Goal: Transaction & Acquisition: Purchase product/service

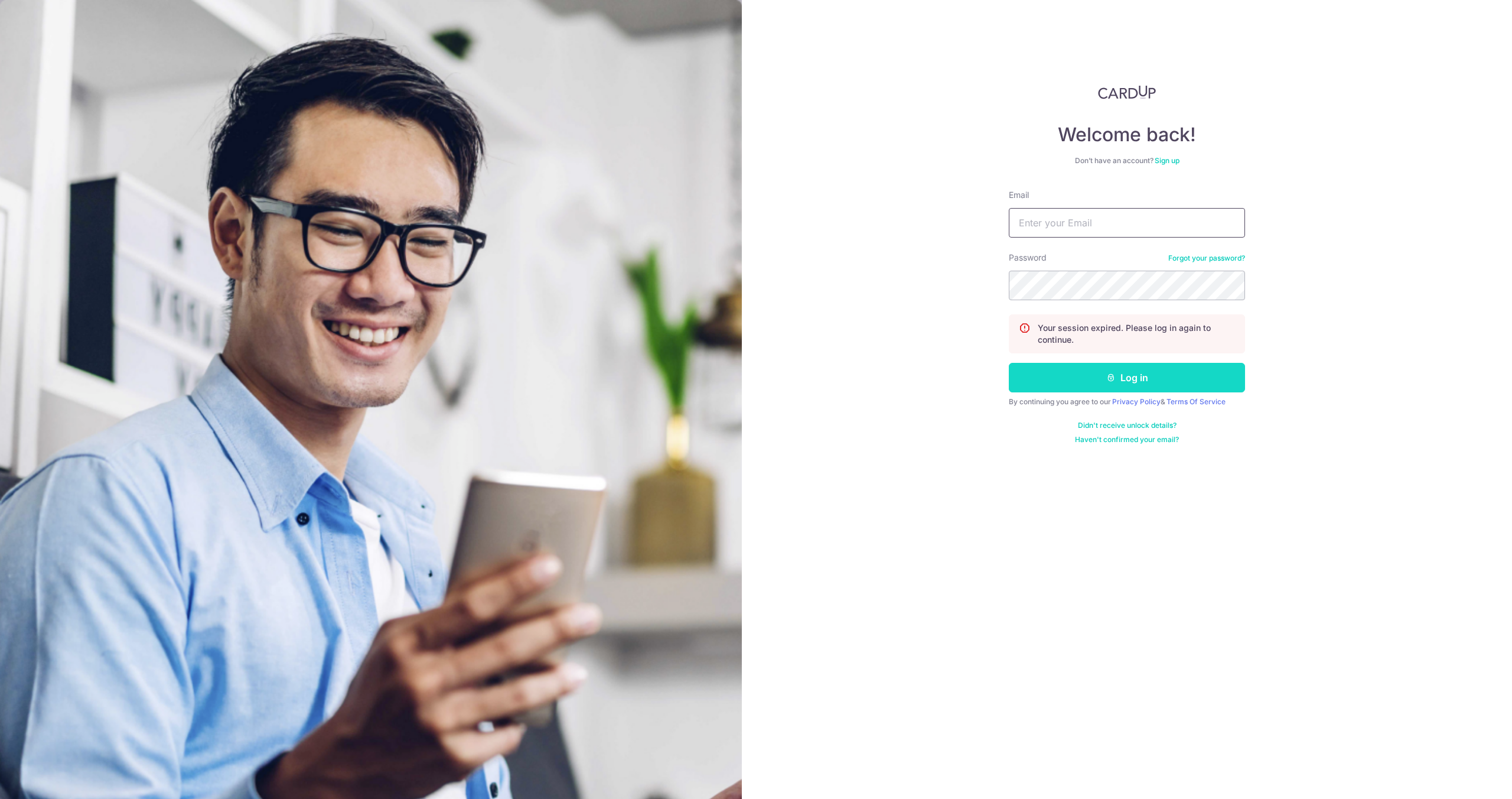
type input "[EMAIL_ADDRESS][DOMAIN_NAME]"
click at [1106, 382] on icon "submit" at bounding box center [1111, 377] width 10 height 10
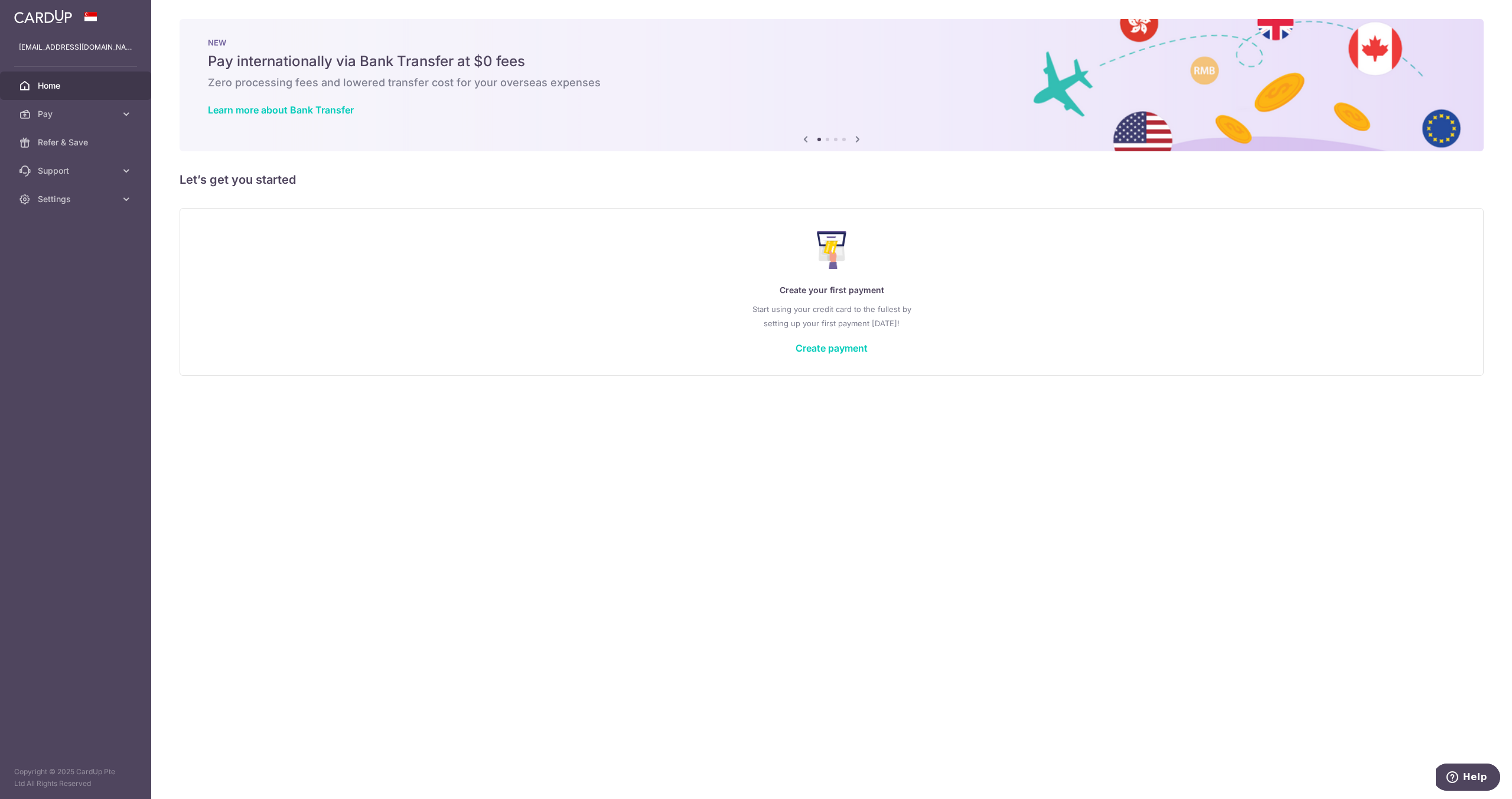
click at [836, 354] on div "Create your first payment Start using your credit card to the fullest by settin…" at bounding box center [832, 291] width 1275 height 140
click at [829, 347] on link "Create payment" at bounding box center [832, 348] width 72 height 12
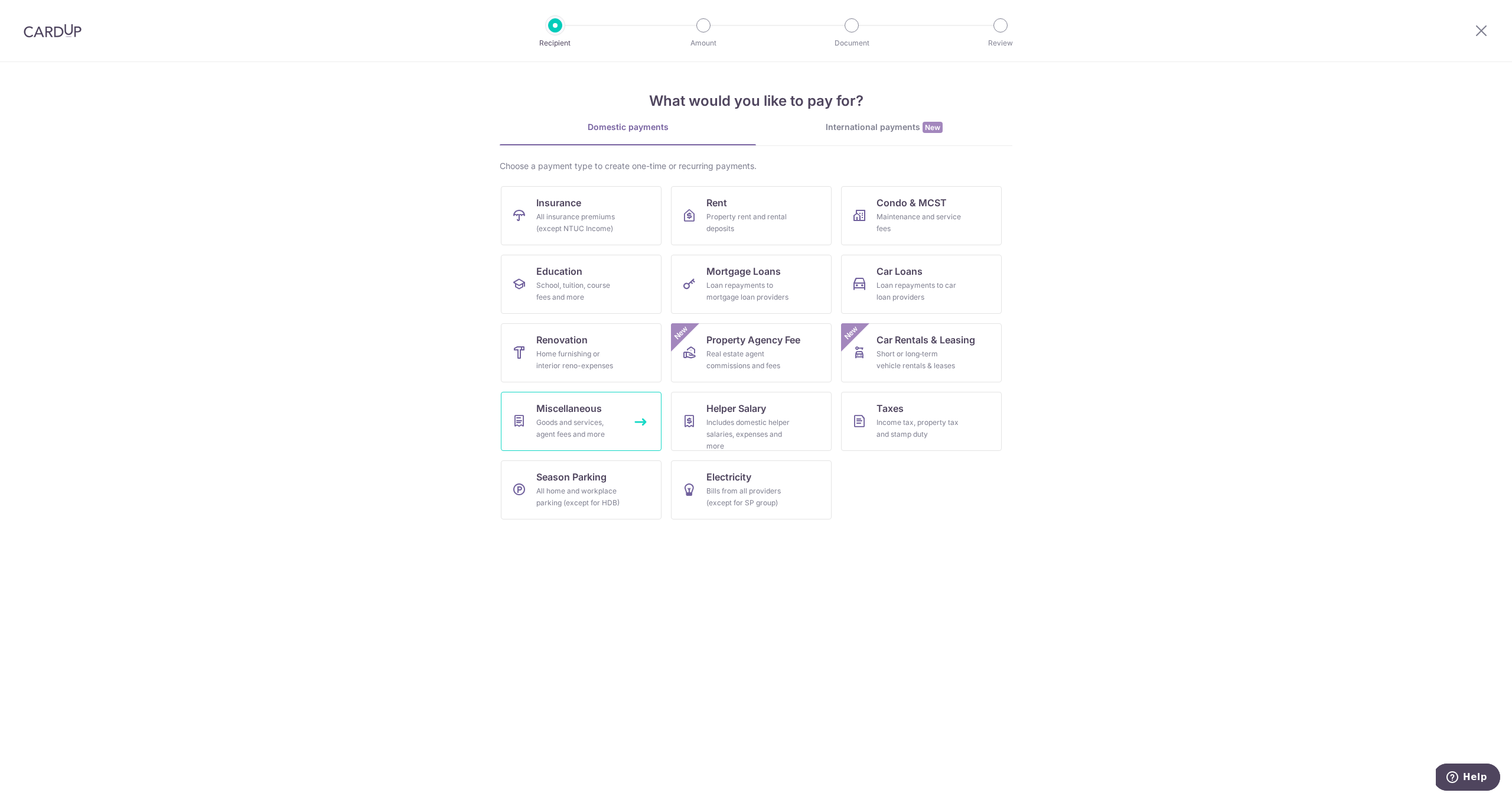
click at [618, 421] on div "Goods and services, agent fees and more" at bounding box center [579, 428] width 85 height 23
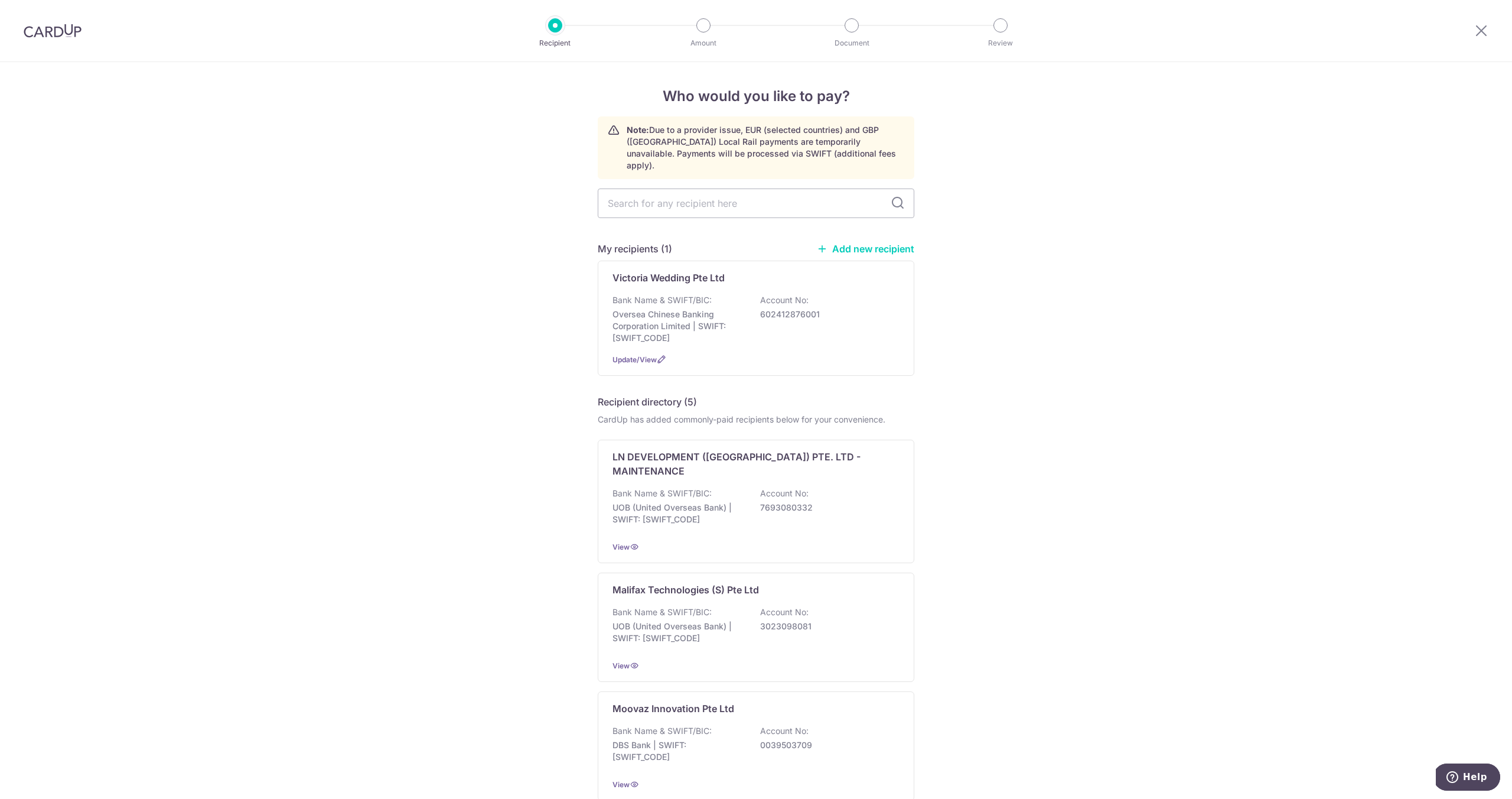
click at [860, 243] on link "Add new recipient" at bounding box center [866, 249] width 98 height 12
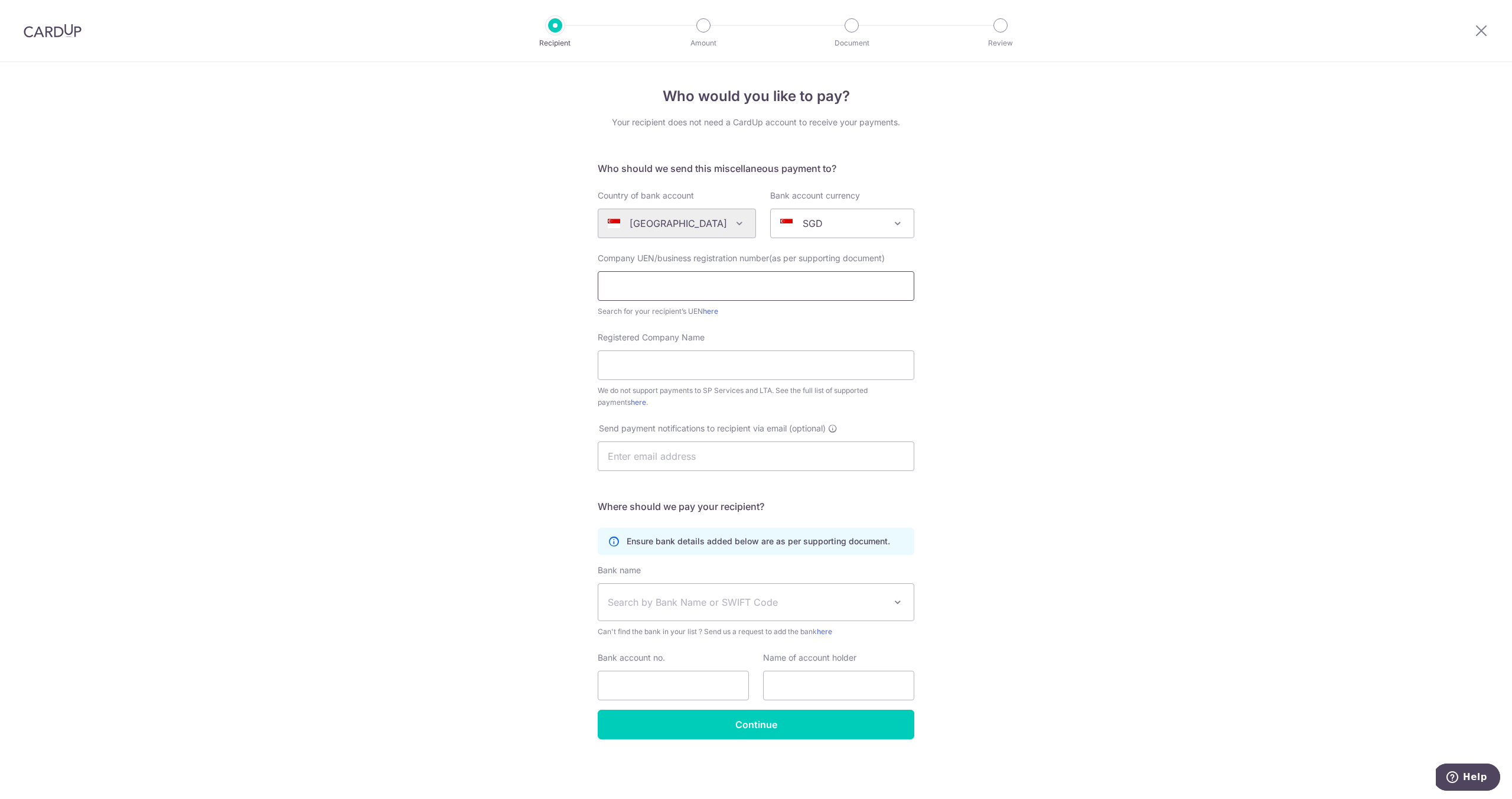
click at [719, 288] on input "text" at bounding box center [756, 286] width 317 height 29
click at [769, 284] on input "text" at bounding box center [756, 286] width 317 height 29
paste input "202315525M"
type input "202315525M"
click at [693, 354] on input "Registered Company Name" at bounding box center [756, 365] width 317 height 29
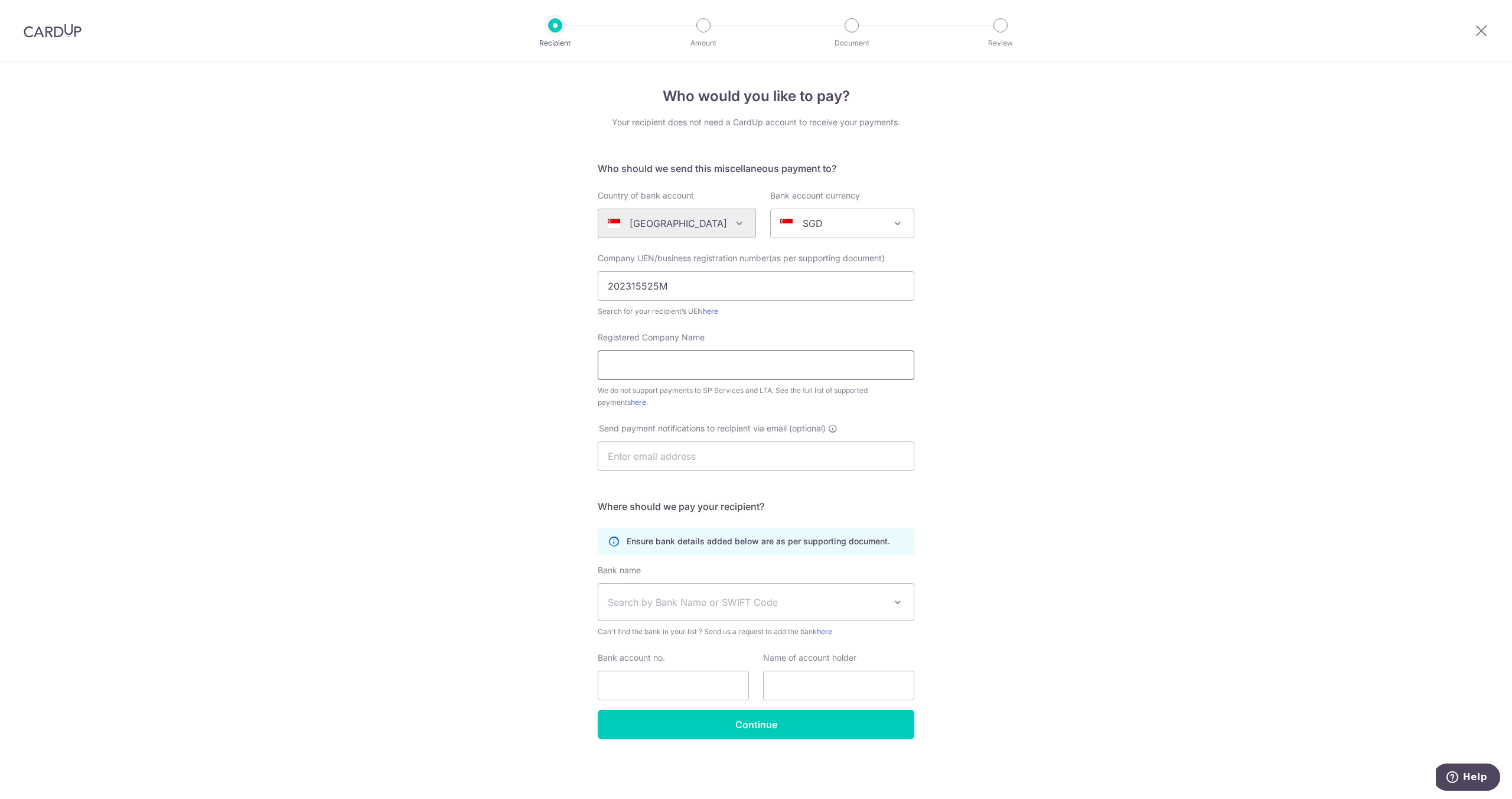
click at [667, 368] on input "Registered Company Name" at bounding box center [756, 365] width 317 height 29
paste input "RENOBOOK PTE. LTD."
type input "RENOBOOK PTE. LTD."
click at [664, 460] on input "text" at bounding box center [756, 456] width 317 height 29
click at [685, 608] on span "Search by Bank Name or SWIFT Code" at bounding box center [747, 603] width 278 height 14
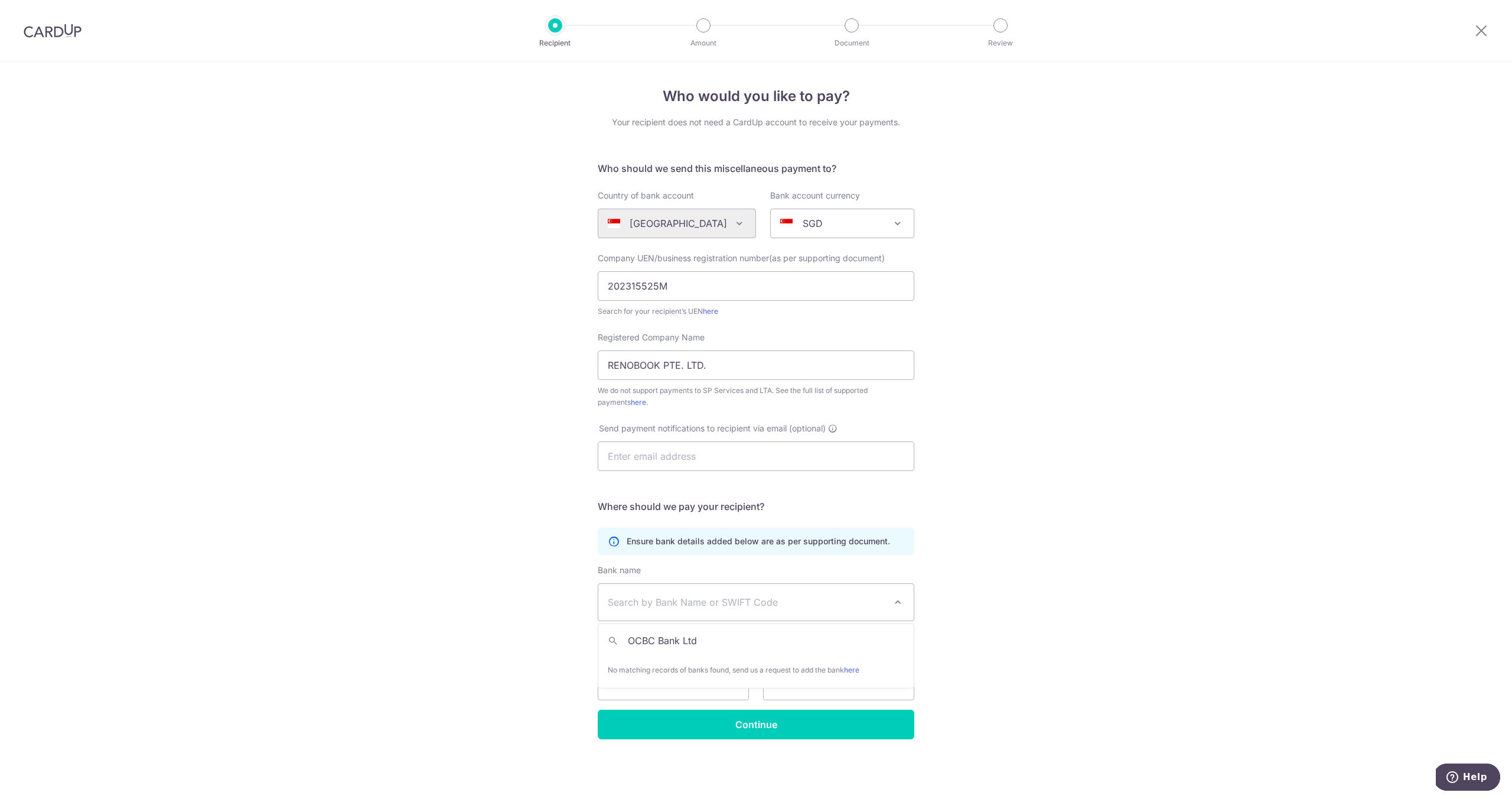
click at [682, 636] on input "OCBC Bank Ltd" at bounding box center [756, 640] width 315 height 23
type input "OCBC Bank Ltd"
click at [836, 627] on span "OCBC Bank Ltd No matching records of banks found, send us a request to add the …" at bounding box center [756, 656] width 317 height 65
click at [798, 590] on span "Search by Bank Name or SWIFT Code" at bounding box center [756, 602] width 315 height 36
click at [755, 603] on span "Search by Bank Name or SWIFT Code" at bounding box center [747, 603] width 278 height 14
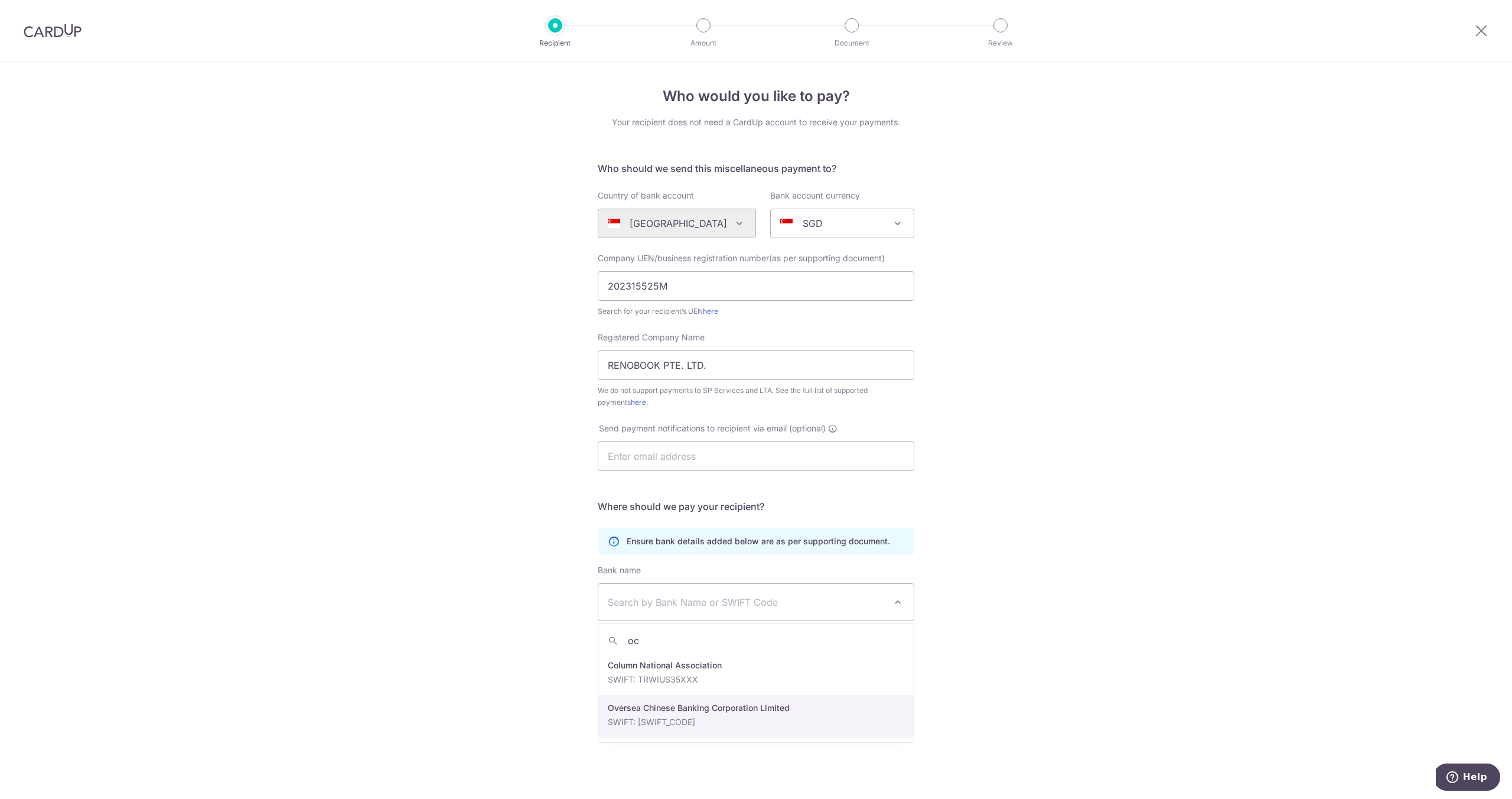
type input "oc"
select select "12"
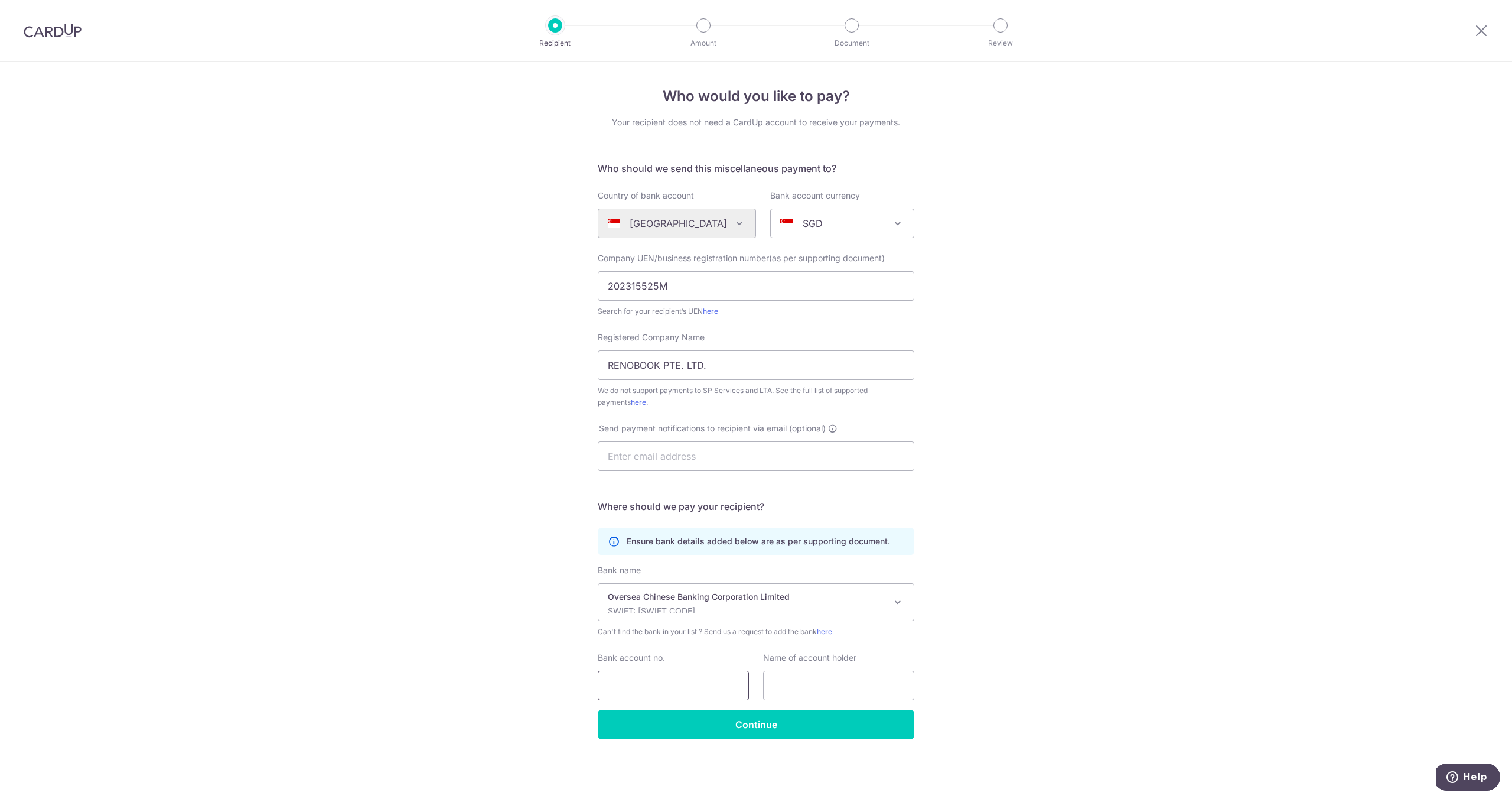
click at [639, 687] on input "Bank account no." at bounding box center [673, 685] width 152 height 29
paste input "595305905001"
type input "595305905001"
click at [817, 686] on input "text" at bounding box center [839, 685] width 152 height 29
paste input "RENOBOOK PTE. LTD."
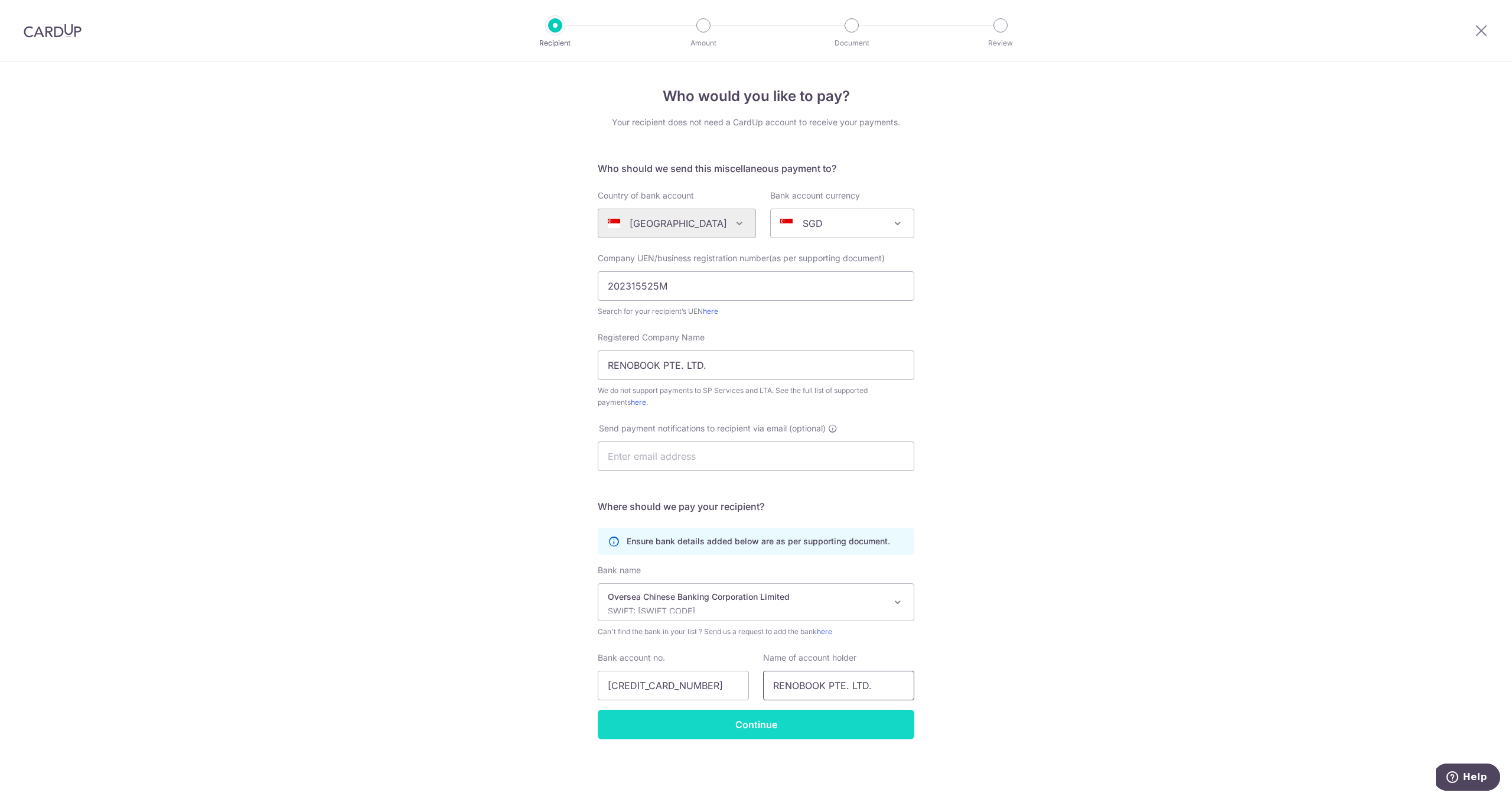
type input "RENOBOOK PTE. LTD."
click at [762, 719] on input "Continue" at bounding box center [756, 724] width 317 height 29
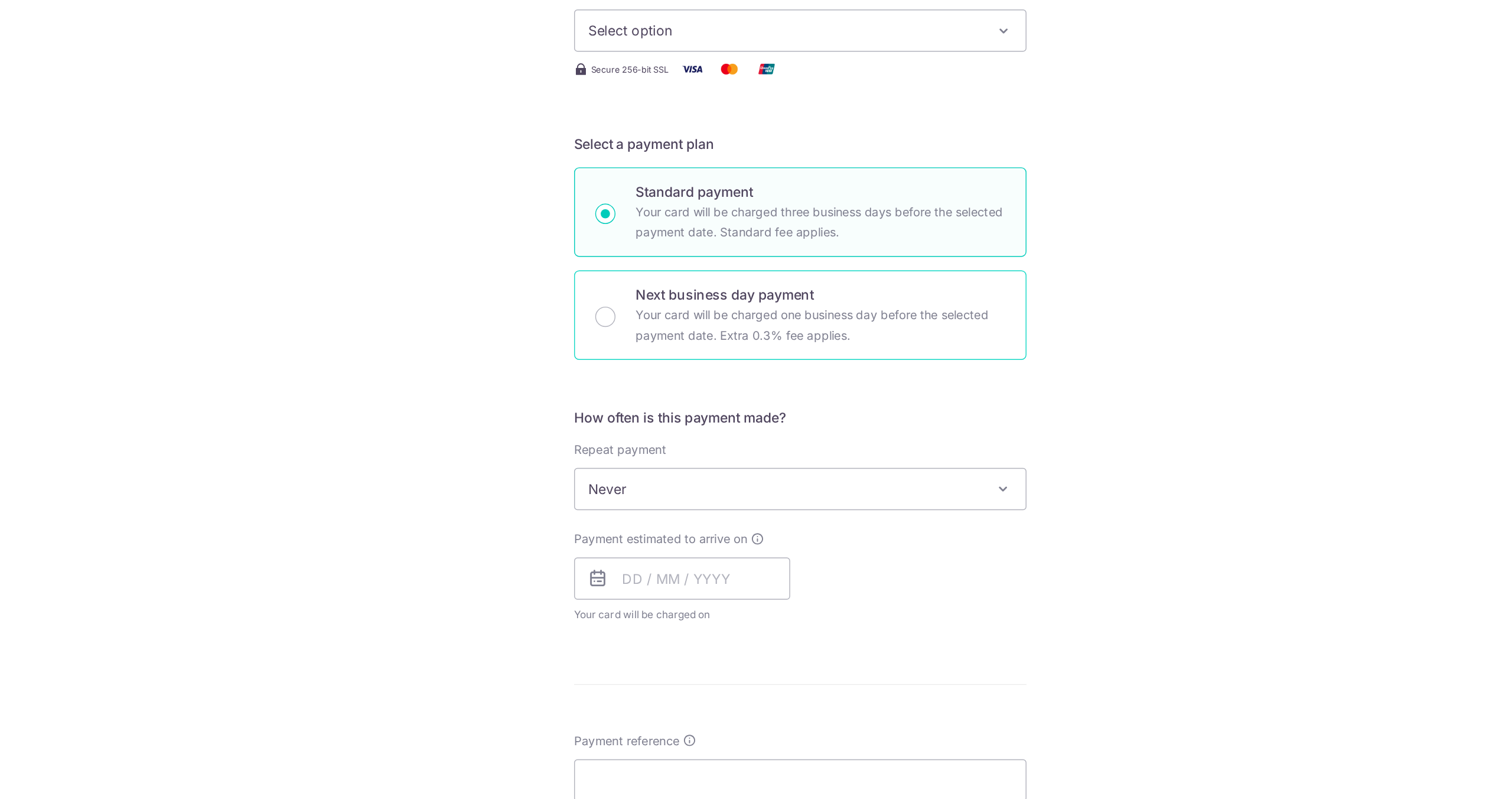
scroll to position [188, 0]
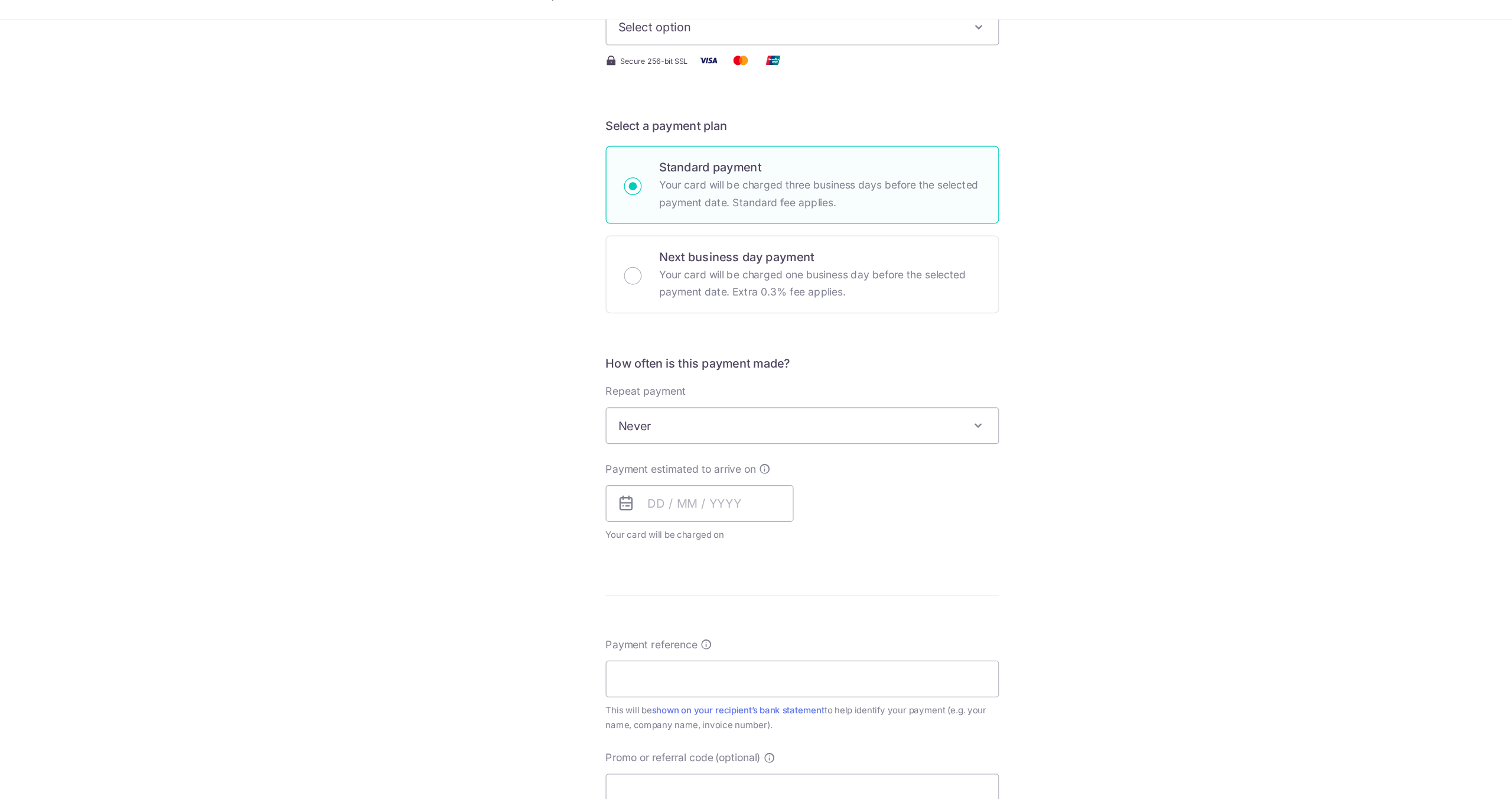
click at [776, 393] on span "Never" at bounding box center [756, 389] width 315 height 29
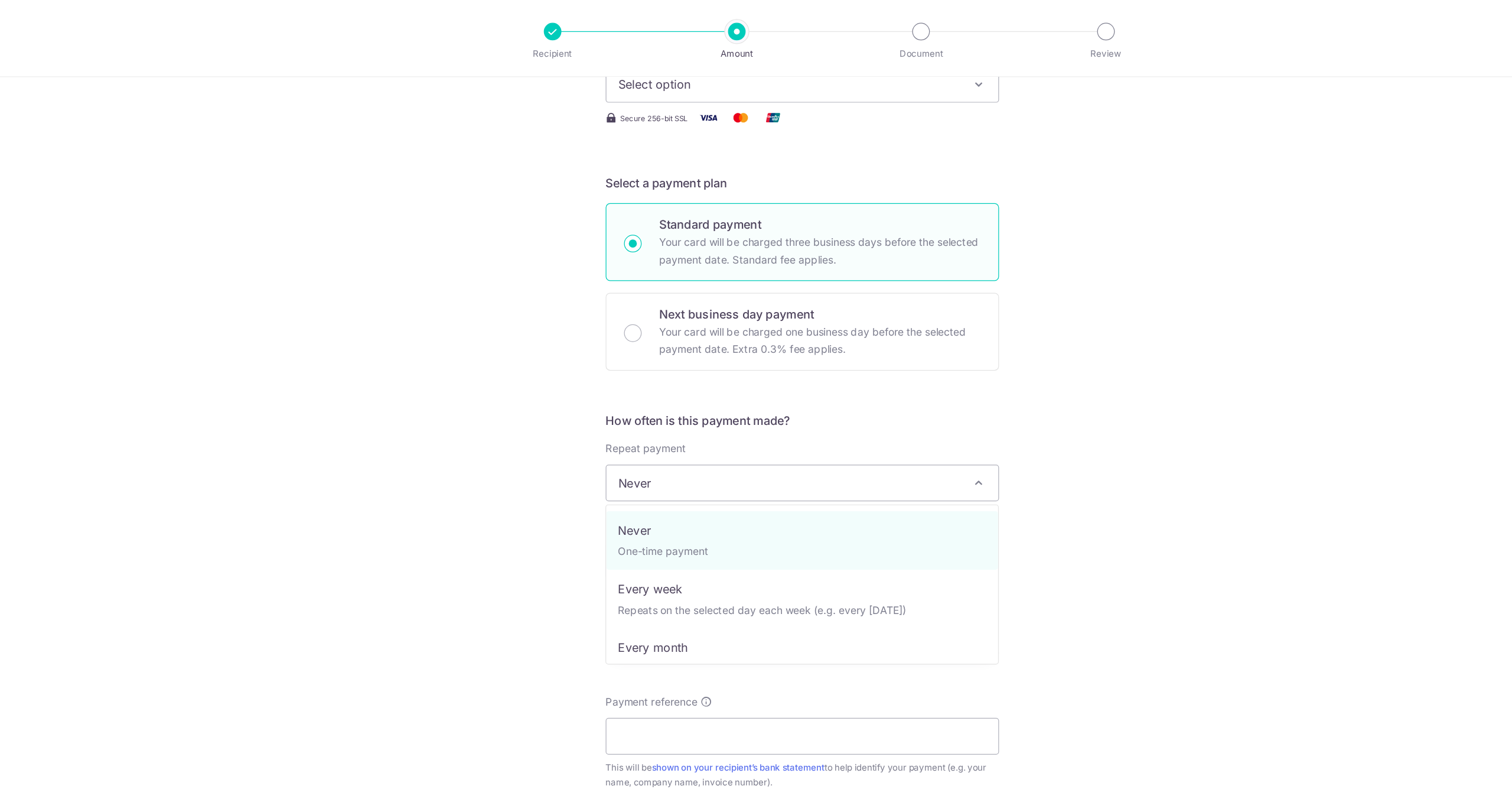
click at [974, 281] on div "Tell us more about your payment Enter payment amount SGD Recipient added succes…" at bounding box center [756, 409] width 1512 height 1069
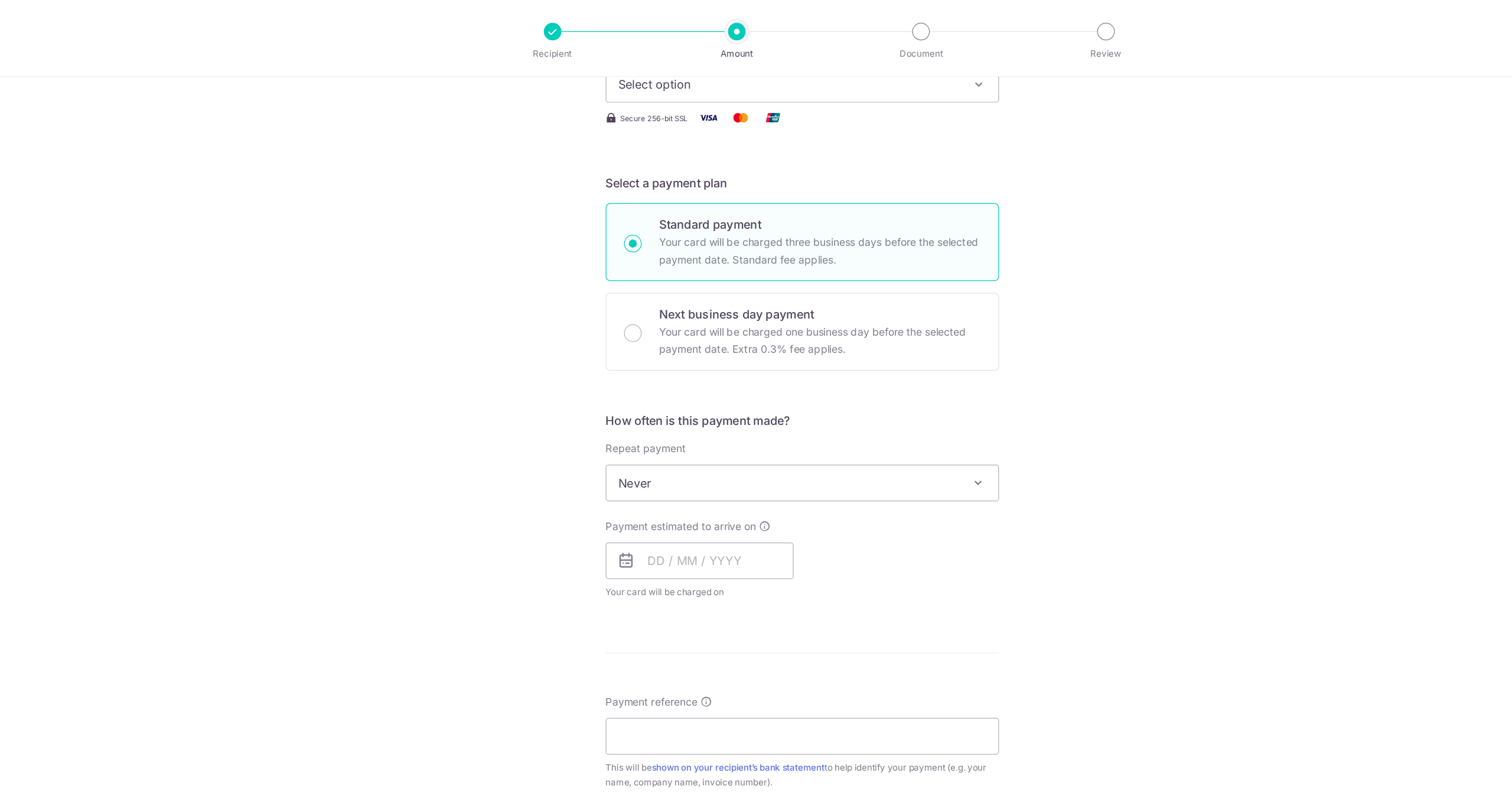
scroll to position [0, 0]
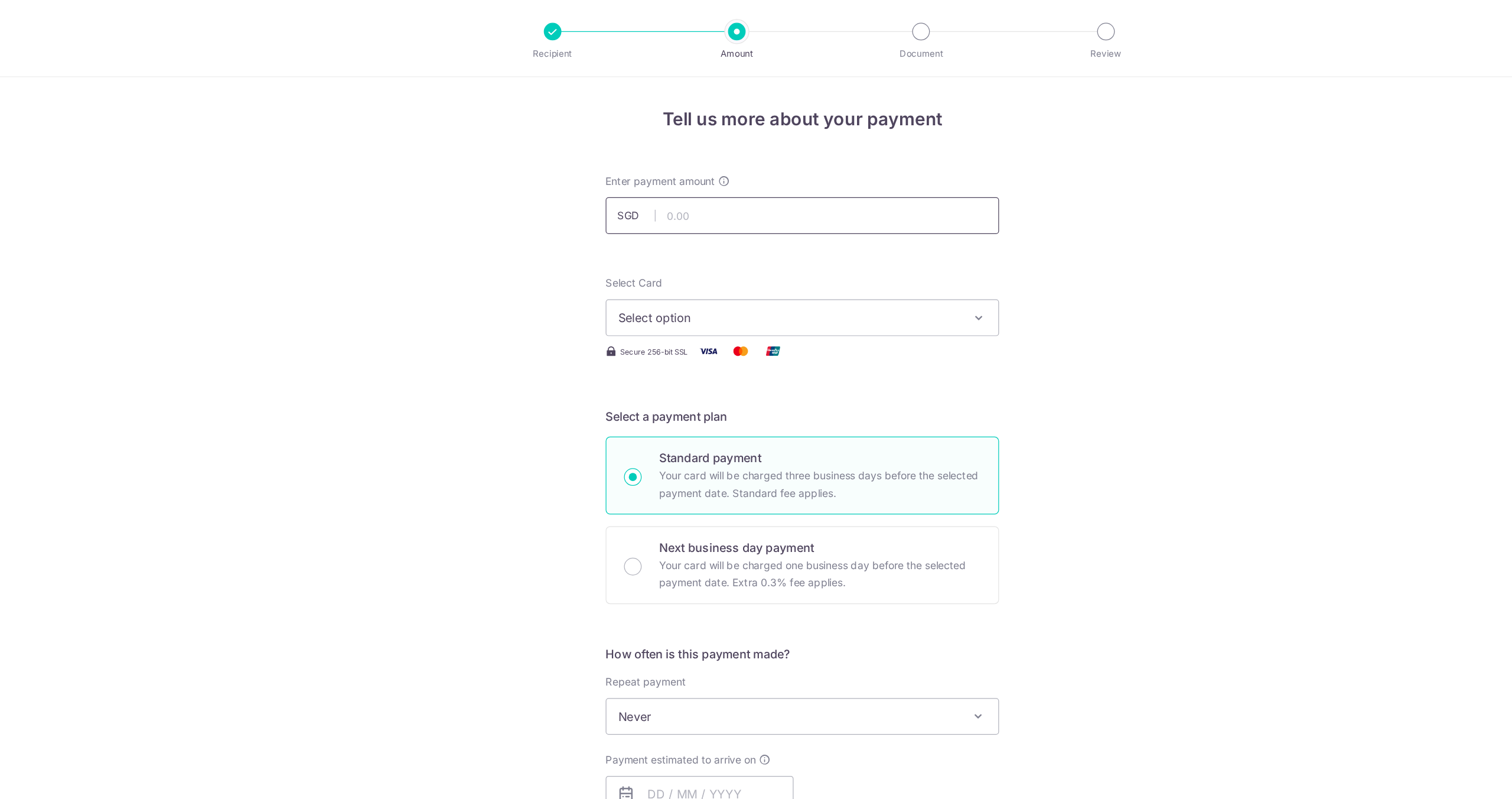
click at [719, 167] on input "text" at bounding box center [756, 173] width 317 height 29
type input "18,940.00"
click at [665, 260] on span "Select option" at bounding box center [745, 256] width 275 height 14
click at [678, 334] on span "**** 4393" at bounding box center [659, 340] width 46 height 14
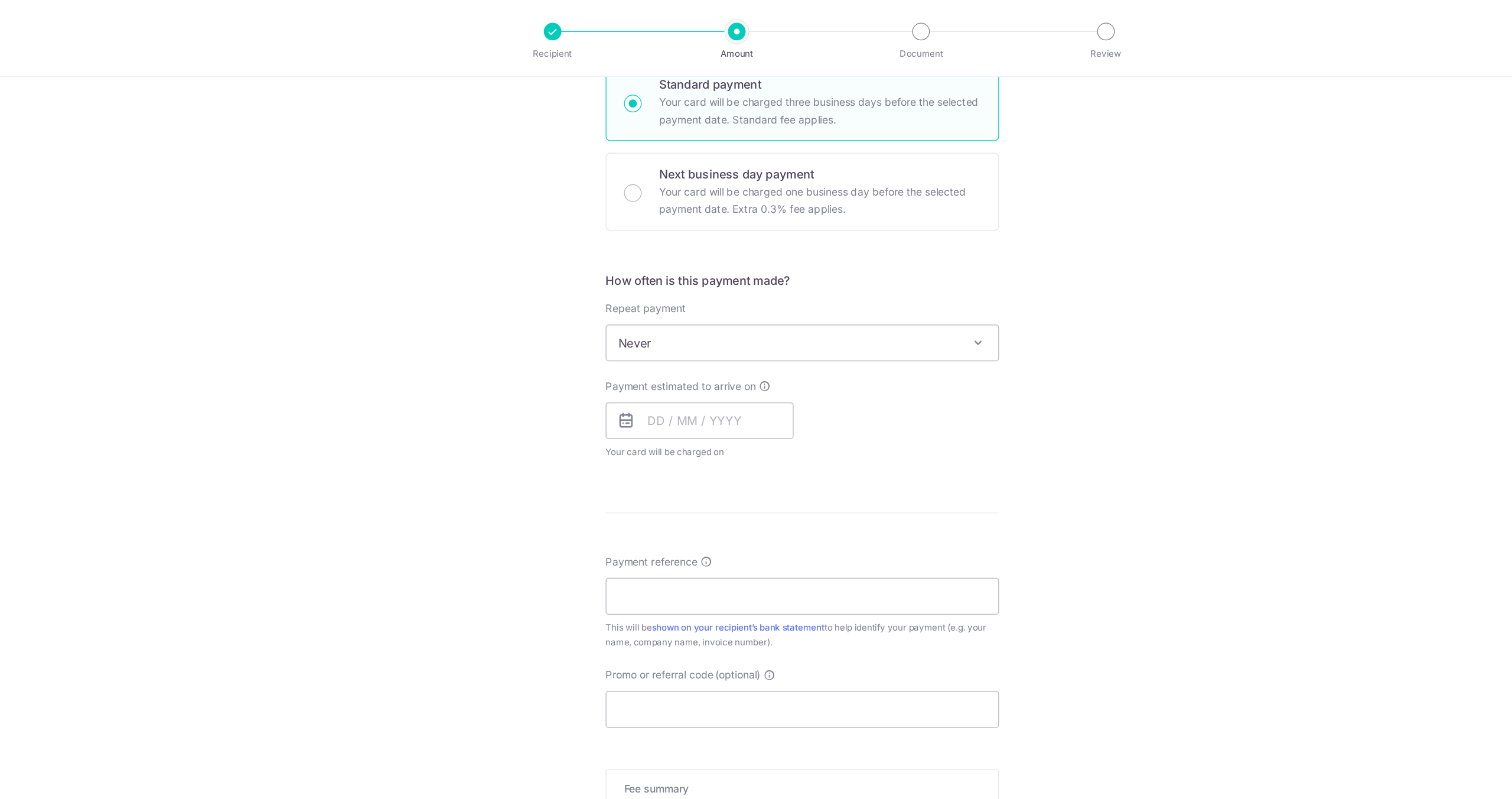
scroll to position [332, 0]
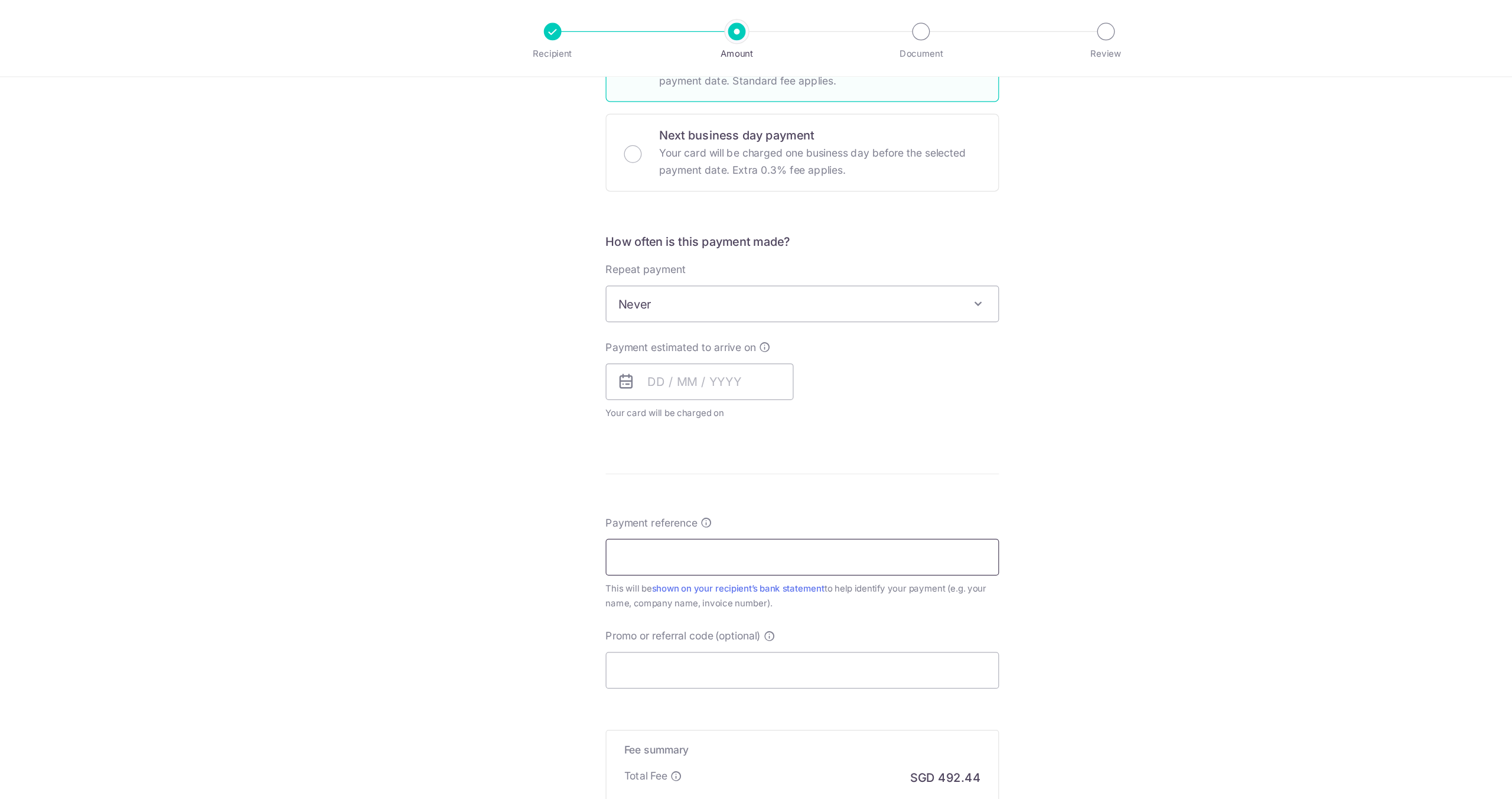
click at [693, 439] on input "Payment reference" at bounding box center [756, 448] width 317 height 29
click at [706, 455] on input "Payment reference" at bounding box center [756, 448] width 317 height 29
click at [691, 442] on input "Deposit for 40" at bounding box center [756, 448] width 317 height 29
type input "Deposit for 40% Commencement"
click at [659, 542] on input "Promo or referral code (optional)" at bounding box center [756, 539] width 317 height 29
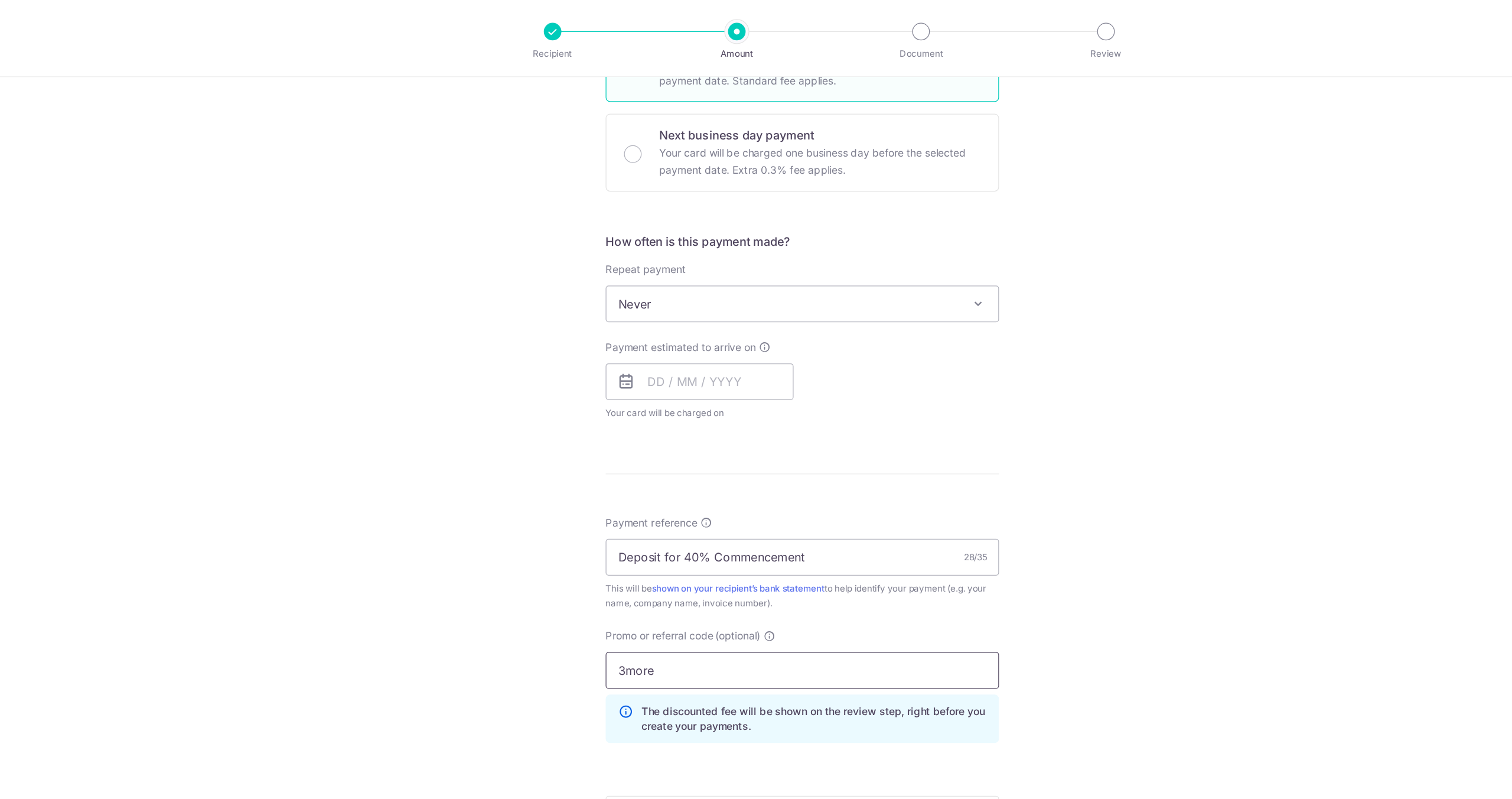
scroll to position [385, 0]
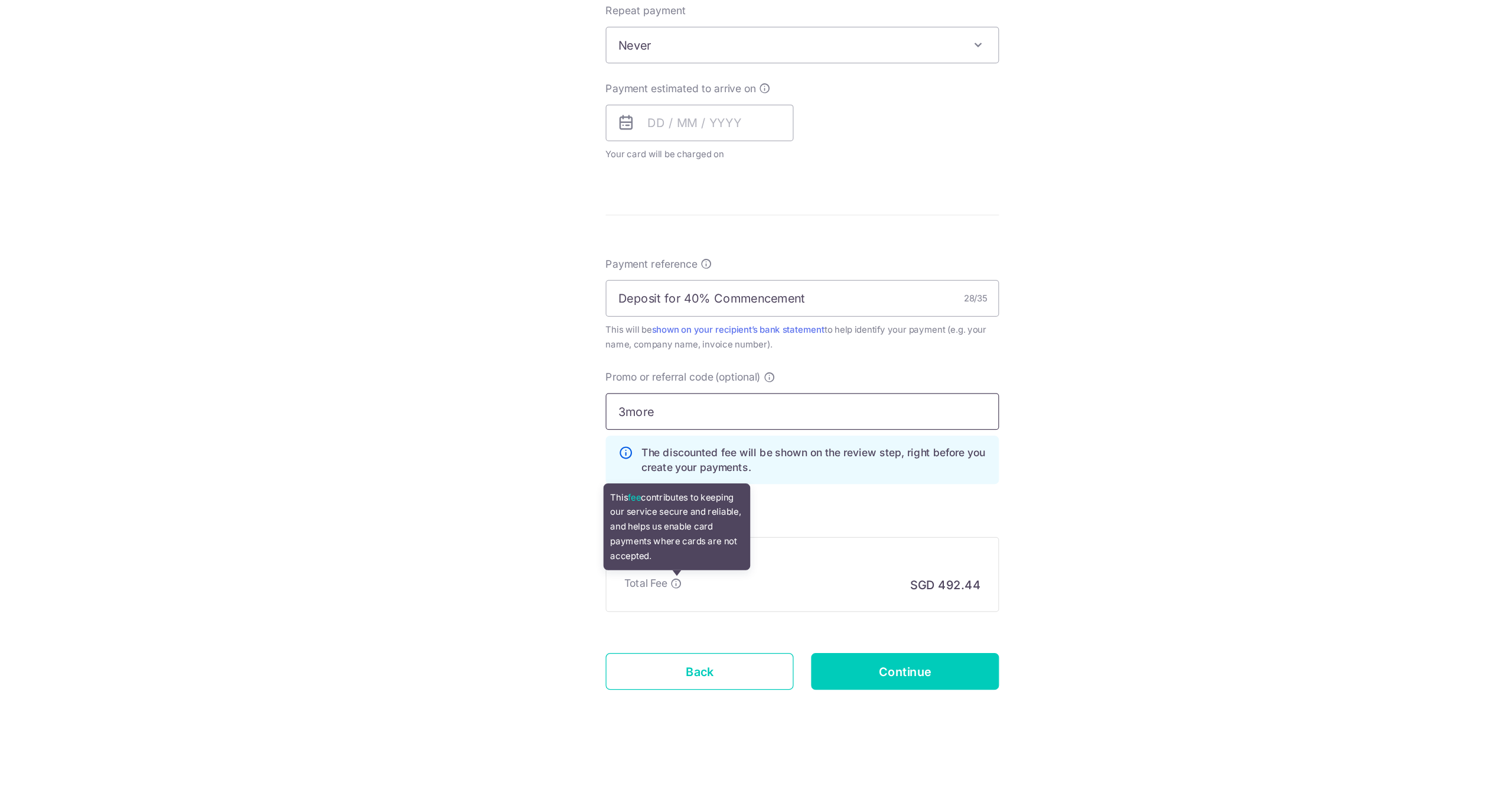
type input "3more"
click at [659, 626] on icon at bounding box center [654, 625] width 10 height 10
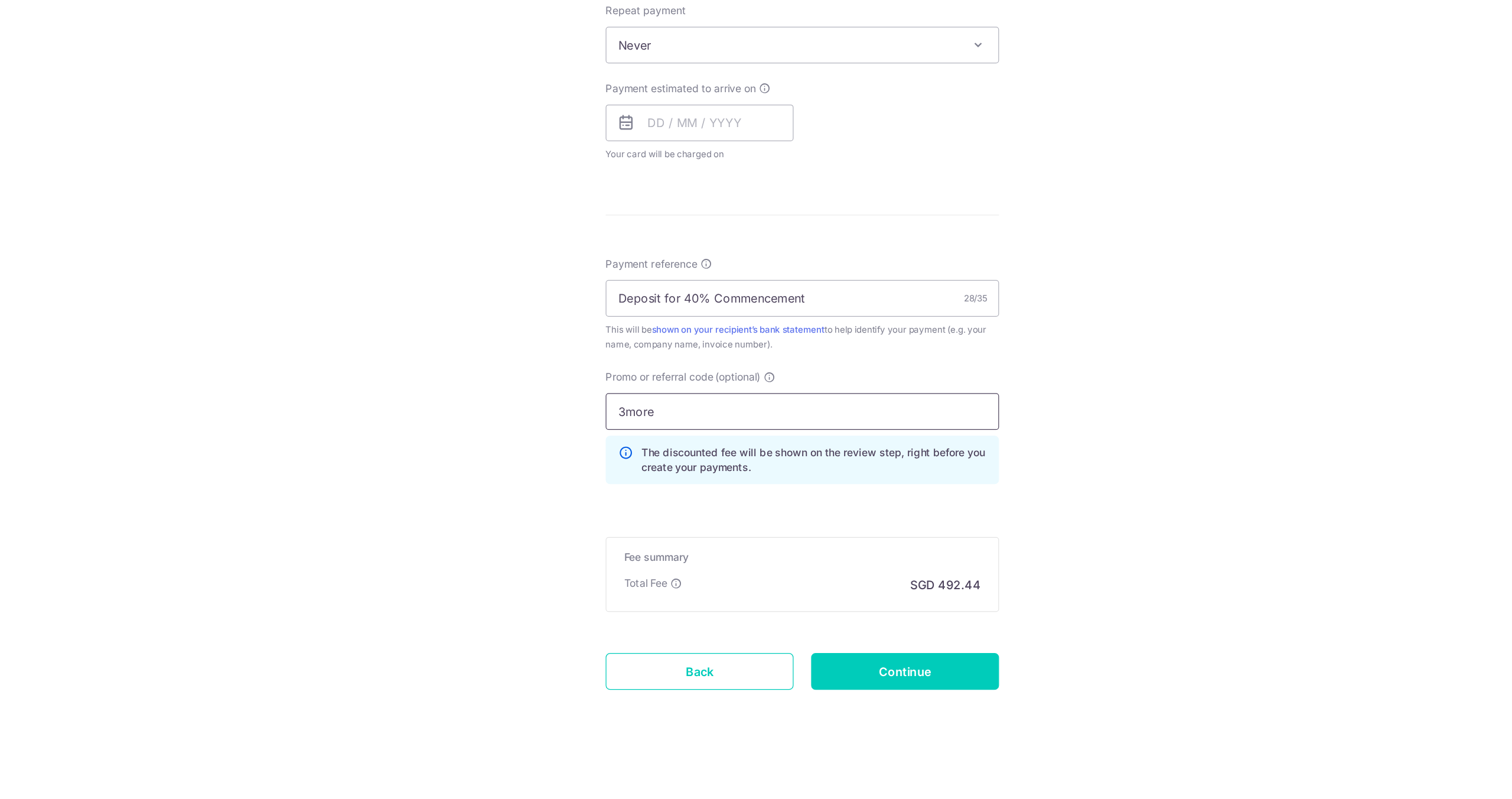
click at [674, 483] on input "3more" at bounding box center [756, 486] width 317 height 29
drag, startPoint x: 648, startPoint y: 489, endPoint x: 577, endPoint y: 488, distance: 71.0
click at [577, 488] on div "Tell us more about your payment Enter payment amount SGD 18,940.00 18940.00 Rec…" at bounding box center [756, 237] width 1512 height 1122
type input "3more"
click button "Add Card" at bounding box center [0, 0] width 0 height 0
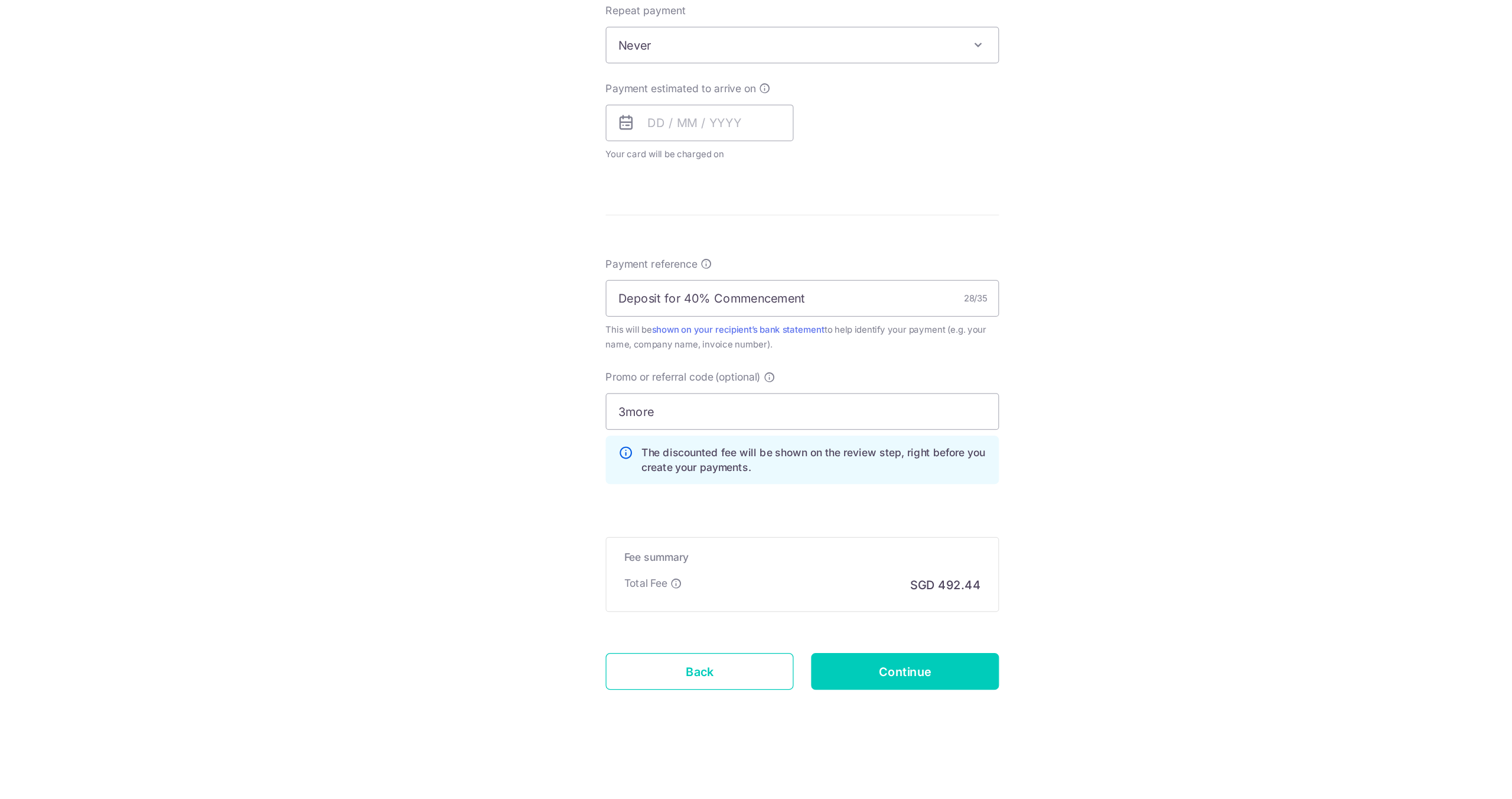
click at [1025, 453] on div "Tell us more about your payment Enter payment amount SGD 18,940.00 18940.00 Rec…" at bounding box center [756, 237] width 1512 height 1122
click at [851, 696] on input "Continue" at bounding box center [839, 695] width 152 height 29
type input "Create Schedule"
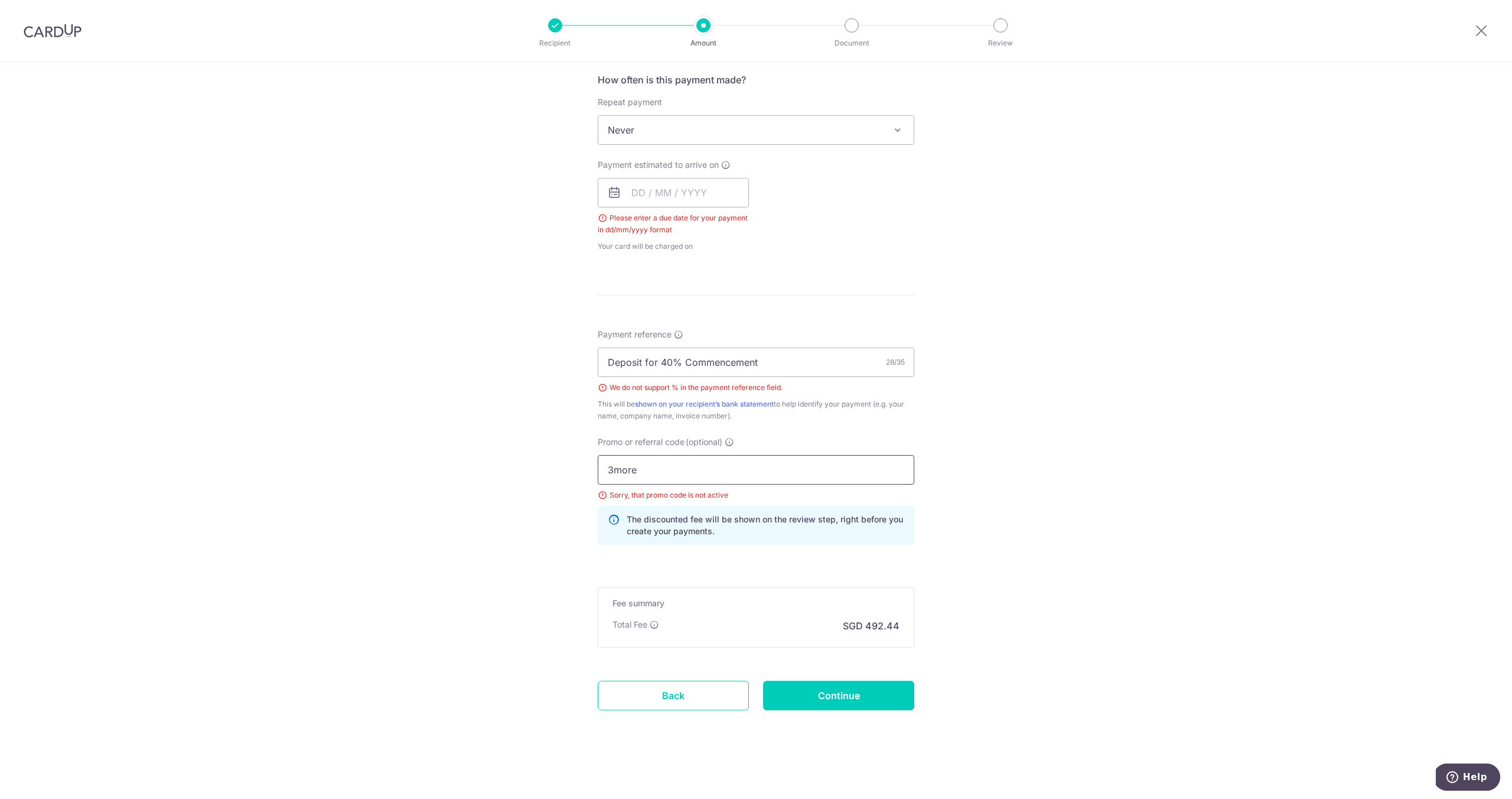
drag, startPoint x: 637, startPoint y: 474, endPoint x: 546, endPoint y: 474, distance: 91.0
click at [546, 474] on div "Tell us more about your payment Enter payment amount SGD 18,940.00 18940.00 Sel…" at bounding box center [756, 207] width 1512 height 1184
type input "milelion"
click at [837, 695] on input "Continue" at bounding box center [839, 695] width 152 height 29
type input "Create Schedule"
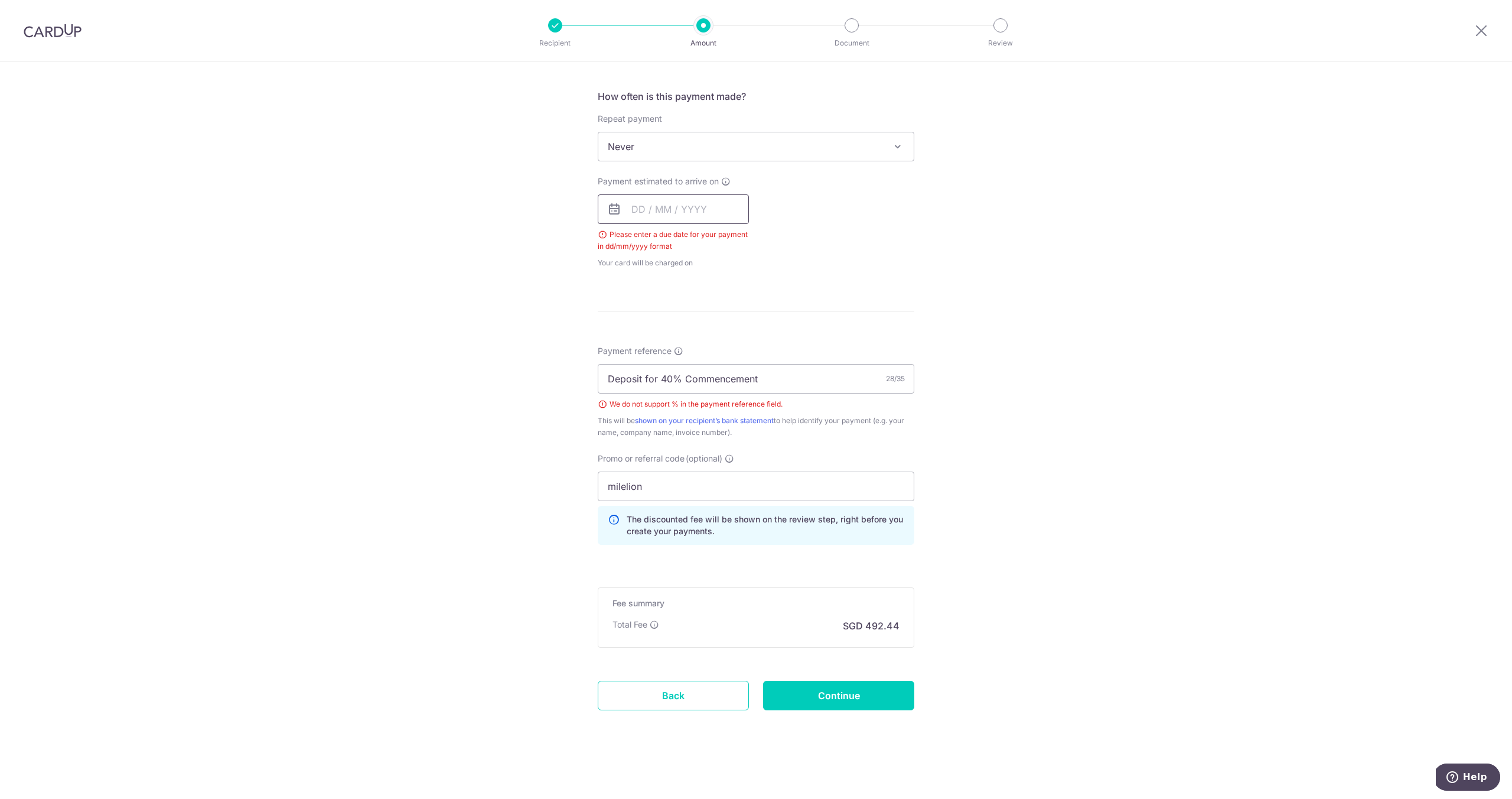
click at [673, 211] on input "text" at bounding box center [673, 209] width 152 height 29
click at [817, 196] on div "Payment estimated to arrive on Prev Next Sep Oct Nov [DATE] 2026 2027 2028 2029…" at bounding box center [756, 223] width 331 height 94
click at [664, 198] on input "text" at bounding box center [673, 209] width 152 height 29
click at [739, 316] on link "12" at bounding box center [740, 316] width 19 height 19
type input "[DATE]"
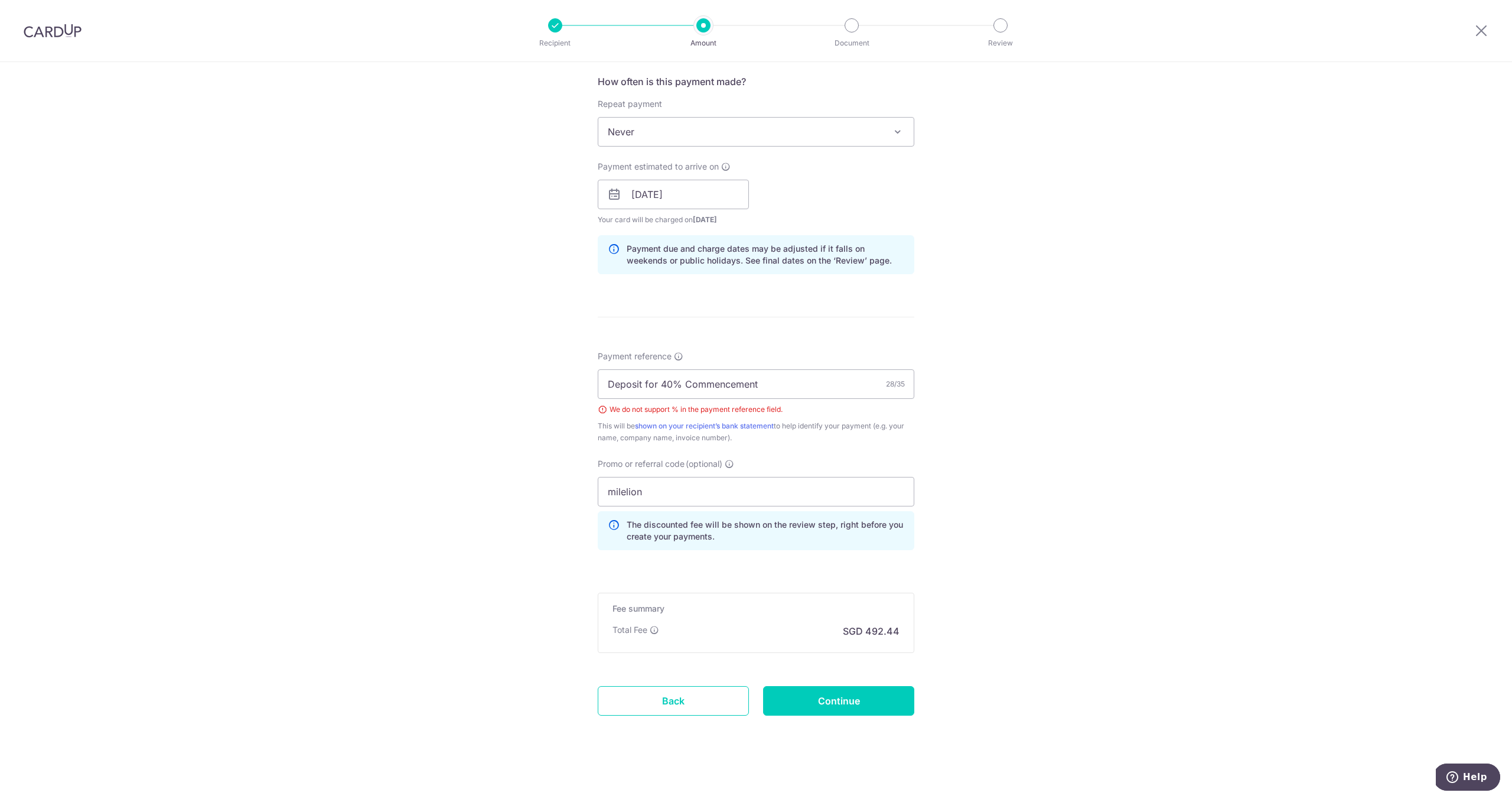
scroll to position [450, 0]
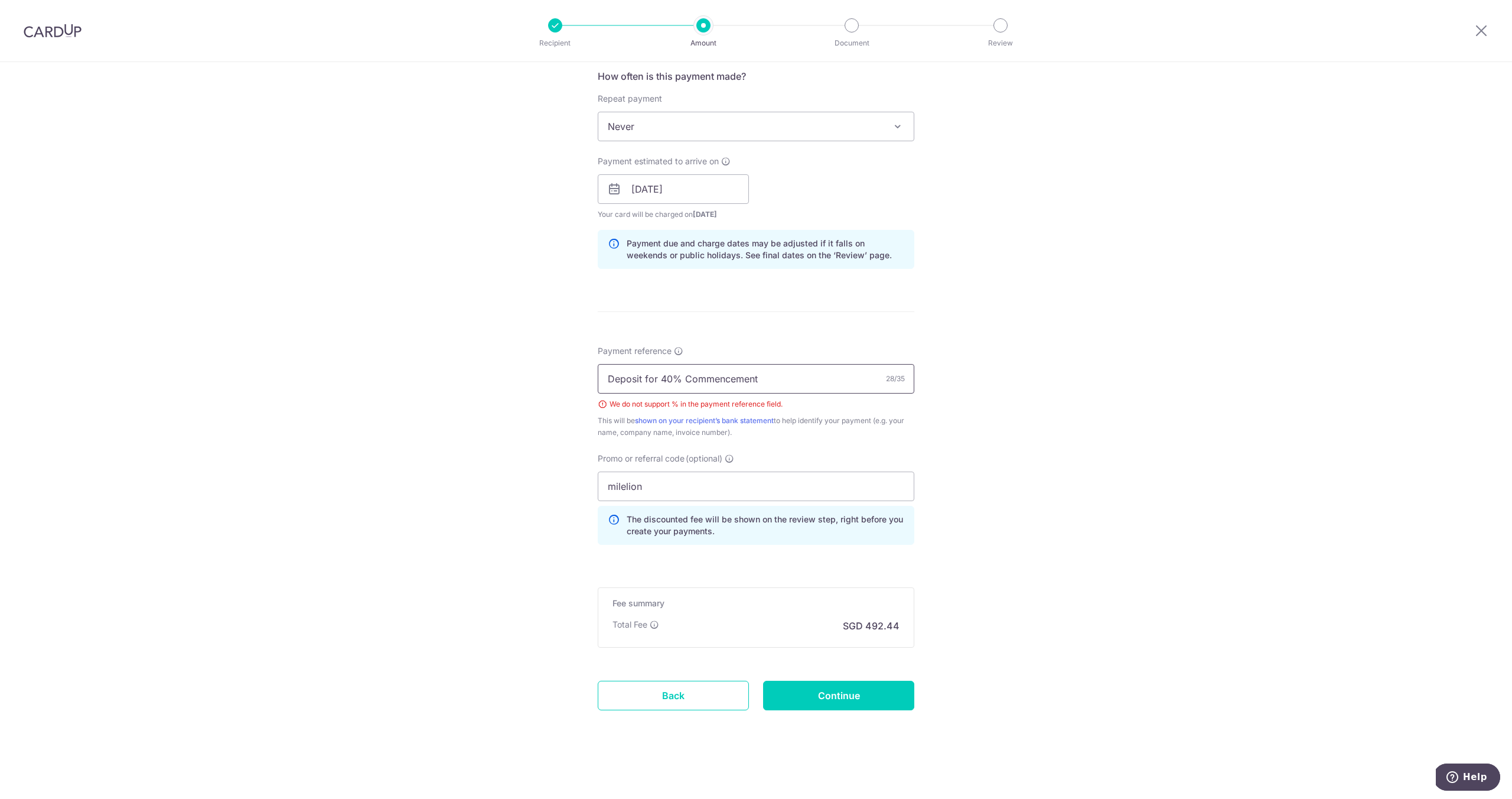
click at [683, 380] on input "Deposit for 40% Commencement" at bounding box center [756, 379] width 317 height 29
type input "Deposit for Commencement"
click at [821, 701] on input "Continue" at bounding box center [839, 695] width 152 height 29
type input "Create Schedule"
